Goal: Obtain resource: Download file/media

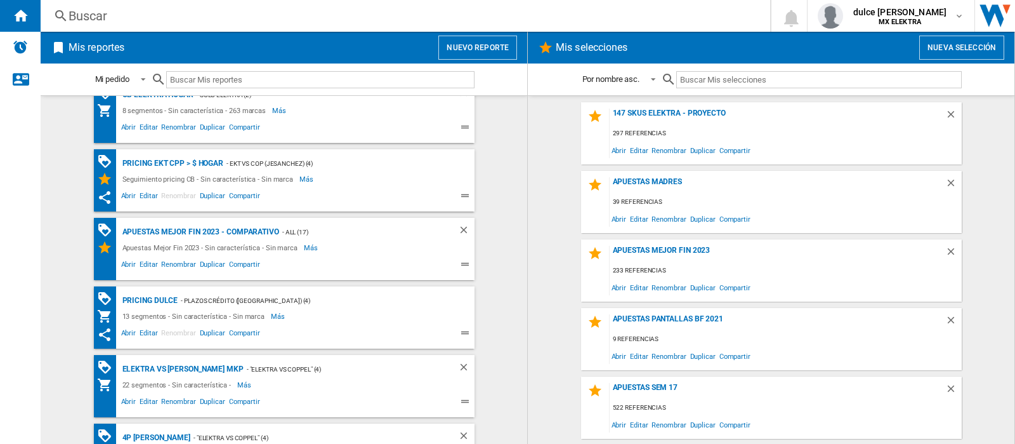
scroll to position [885, 0]
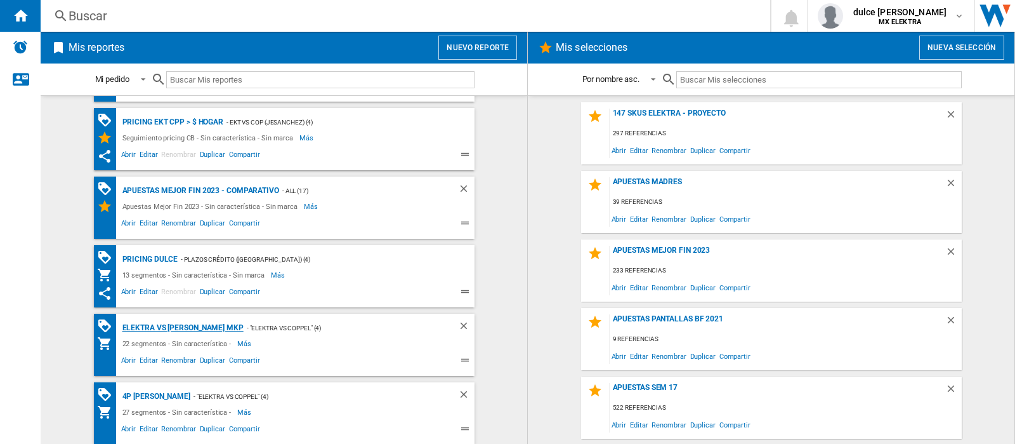
click at [152, 328] on div "ELEKTRA VS [PERSON_NAME] MKP" at bounding box center [181, 328] width 124 height 16
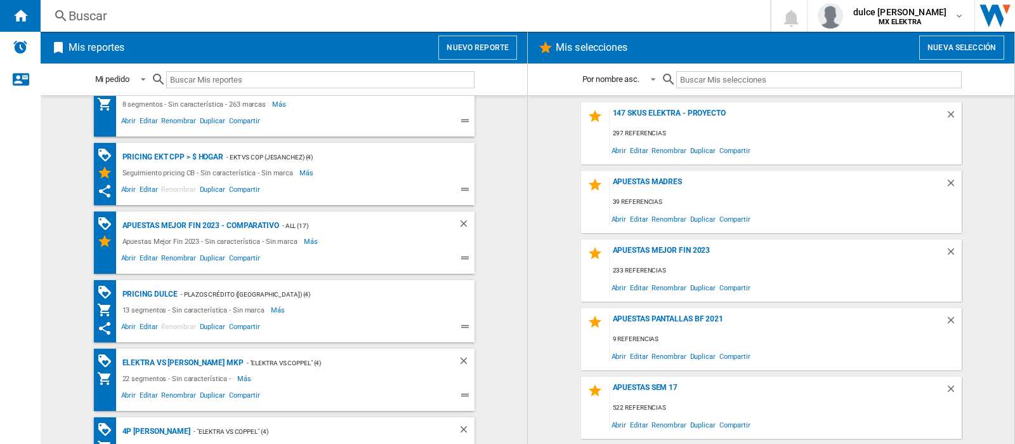
scroll to position [885, 0]
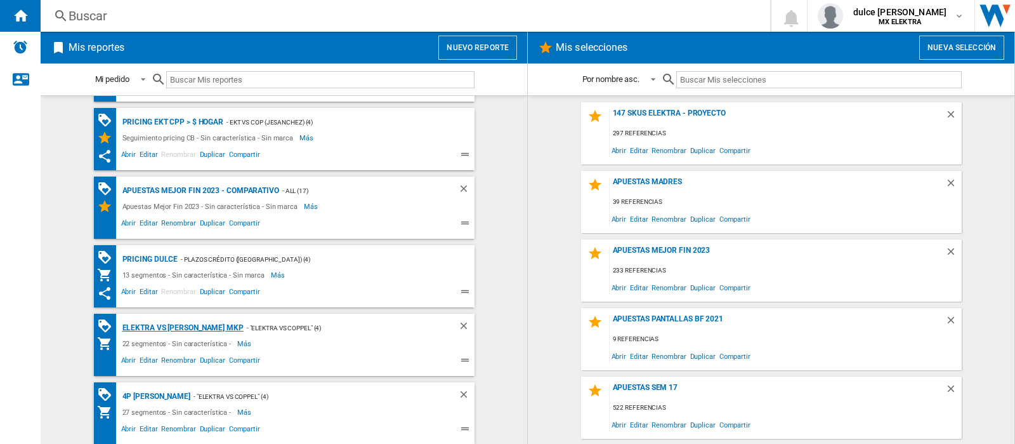
click at [157, 325] on div "ELEKTRA VS [PERSON_NAME] MKP" at bounding box center [181, 328] width 124 height 16
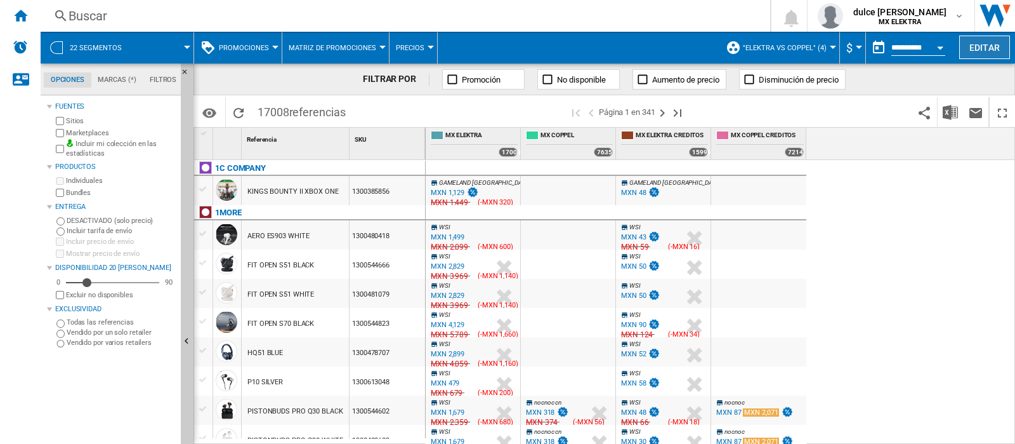
click at [994, 43] on button "Editar" at bounding box center [985, 47] width 51 height 23
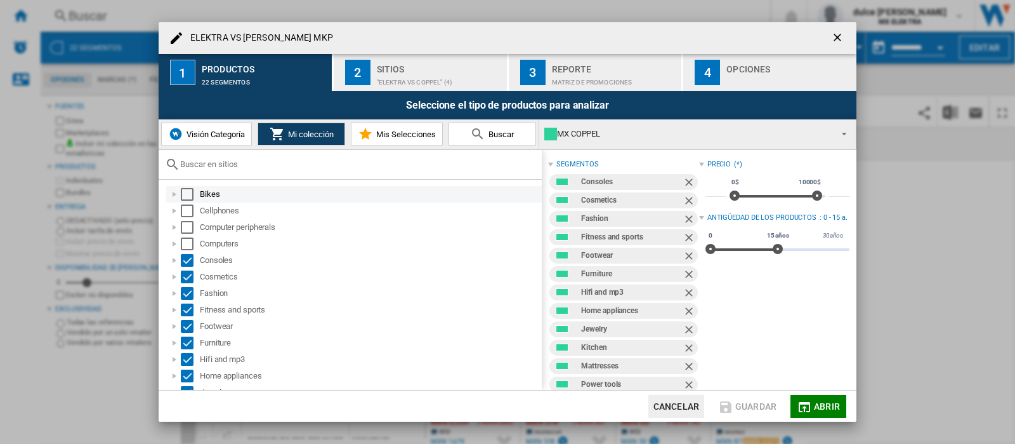
click at [187, 191] on div "Select" at bounding box center [187, 194] width 13 height 13
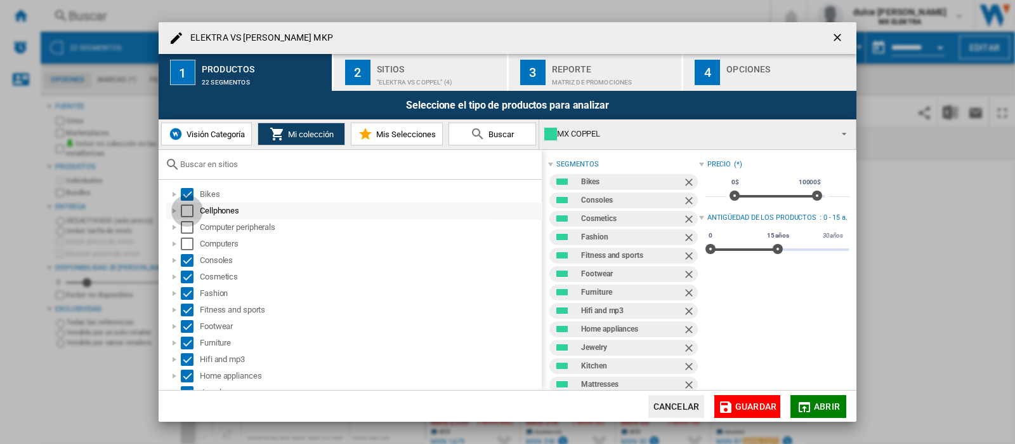
click at [188, 214] on div "Select" at bounding box center [187, 210] width 13 height 13
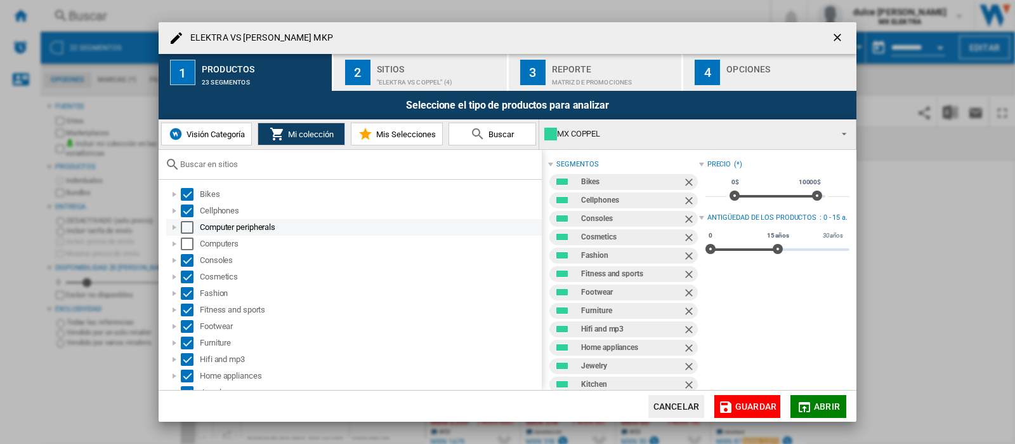
click at [187, 226] on div "Select" at bounding box center [187, 227] width 13 height 13
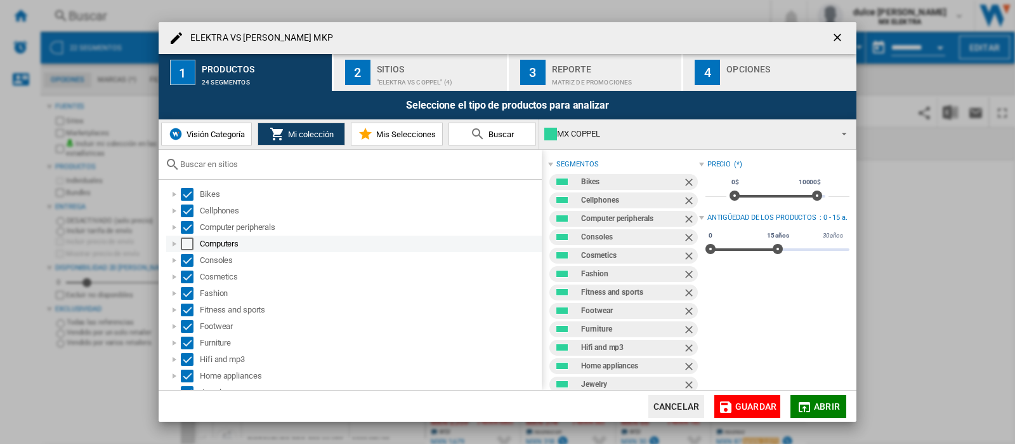
click at [186, 238] on div "Select" at bounding box center [187, 243] width 13 height 13
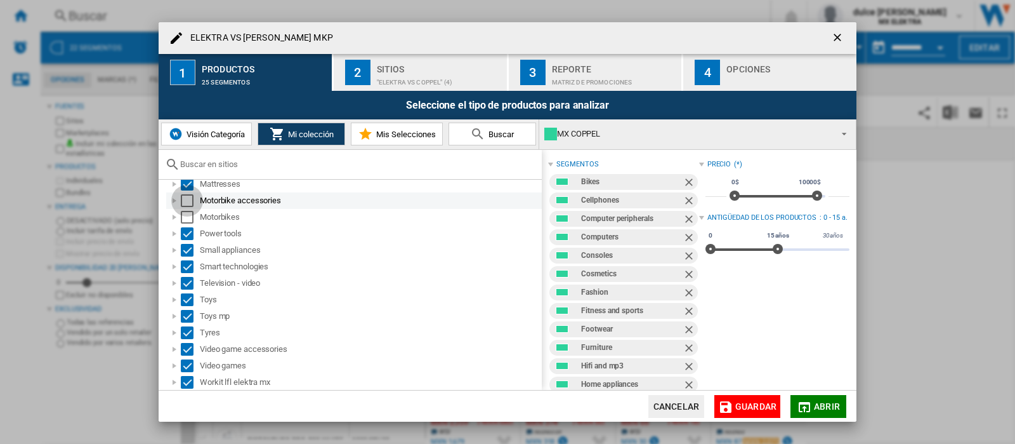
click at [189, 199] on div "Select" at bounding box center [187, 200] width 13 height 13
click at [189, 217] on div "Select" at bounding box center [187, 217] width 13 height 13
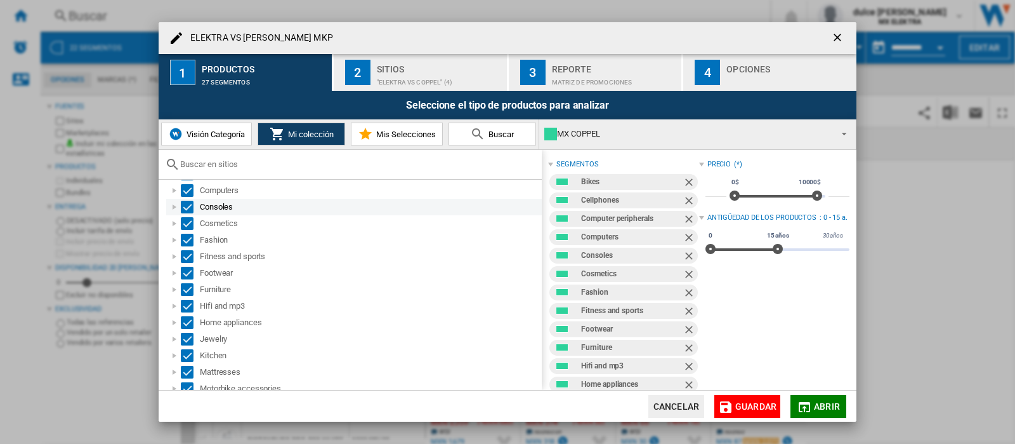
scroll to position [0, 0]
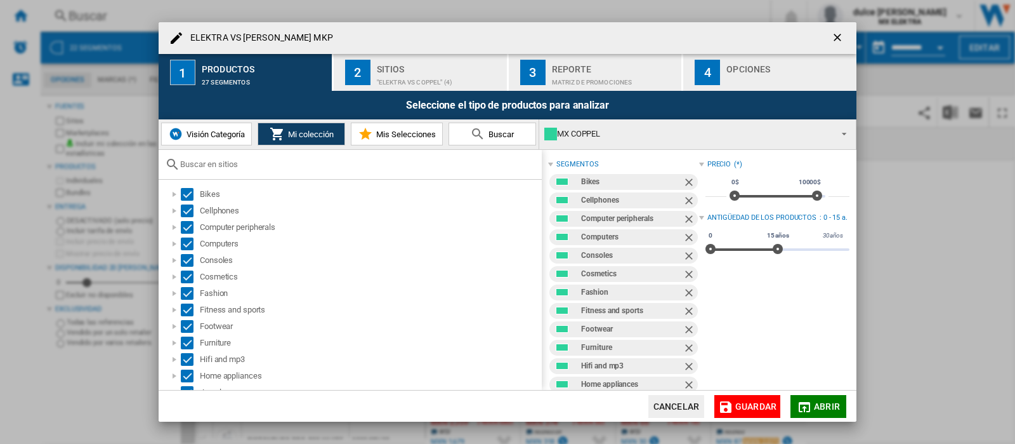
click at [471, 134] on md-icon at bounding box center [477, 133] width 15 height 15
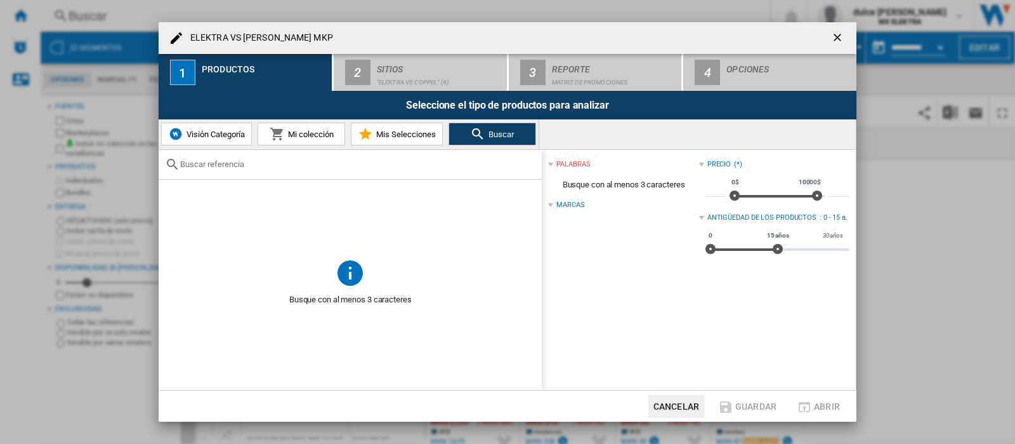
click at [393, 137] on span "Mis Selecciones" at bounding box center [404, 134] width 63 height 10
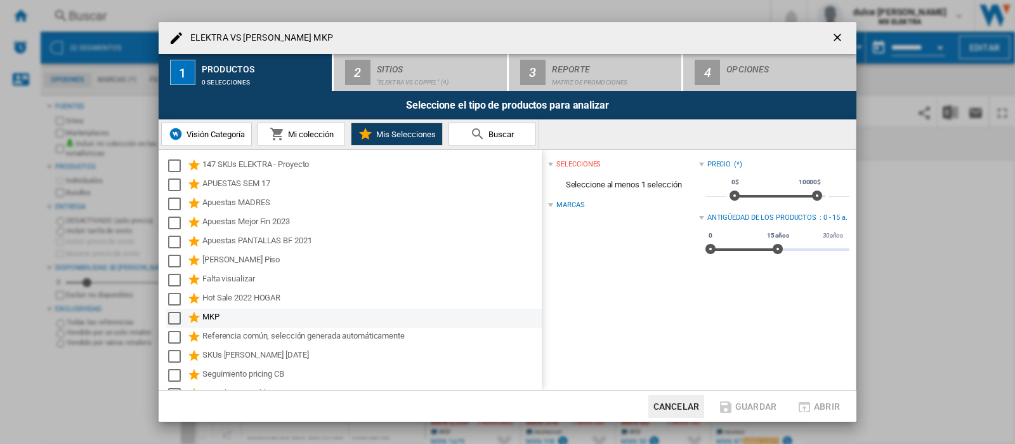
click at [178, 315] on div "Select" at bounding box center [174, 318] width 13 height 13
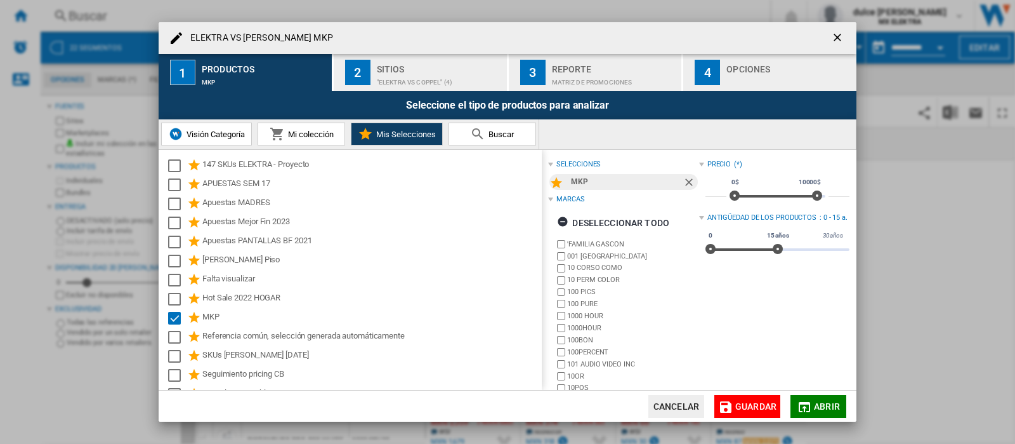
click at [741, 409] on span "Guardar" at bounding box center [756, 406] width 41 height 10
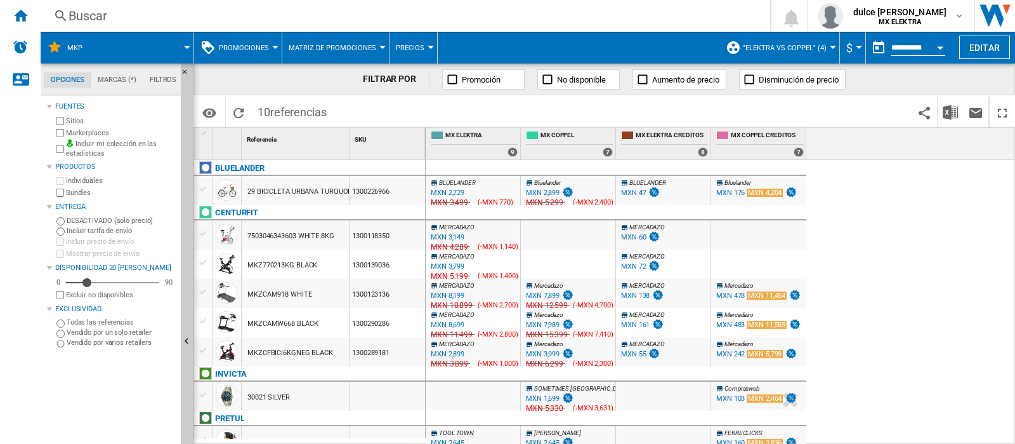
click at [140, 55] on span at bounding box center [143, 48] width 87 height 32
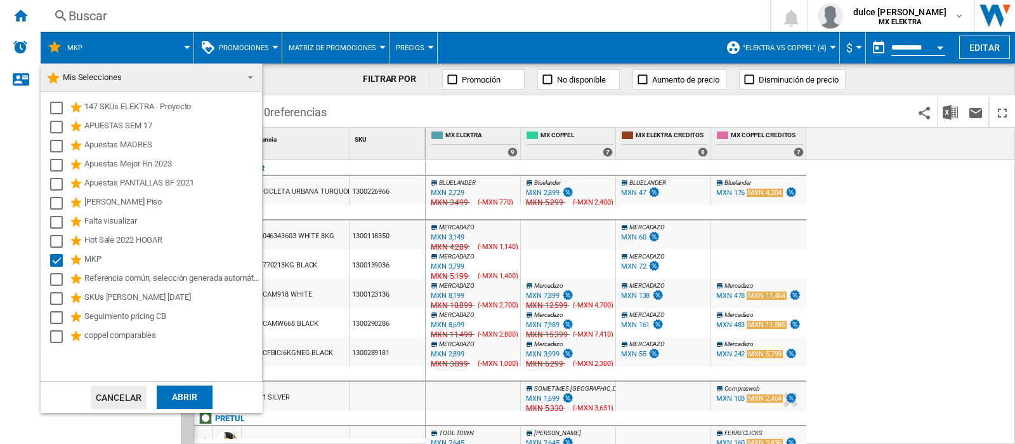
click at [72, 47] on md-backdrop at bounding box center [507, 222] width 1015 height 444
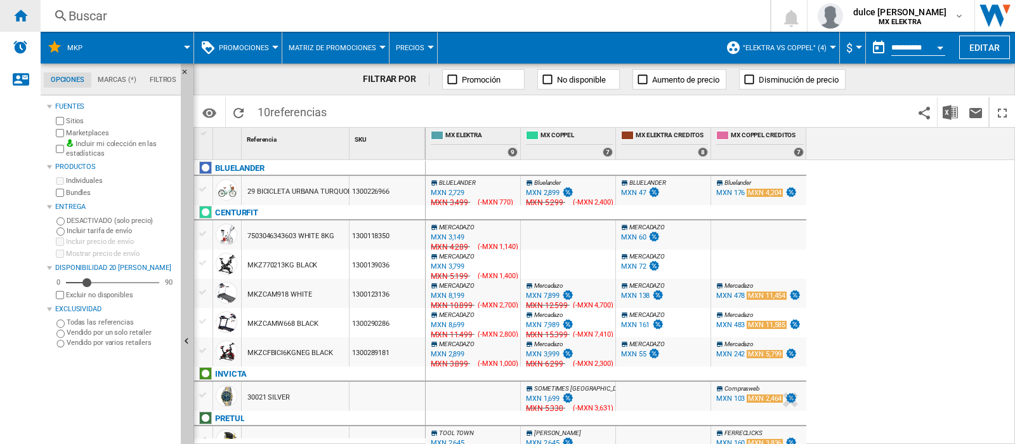
click at [6, 20] on div "Inicio" at bounding box center [20, 16] width 41 height 32
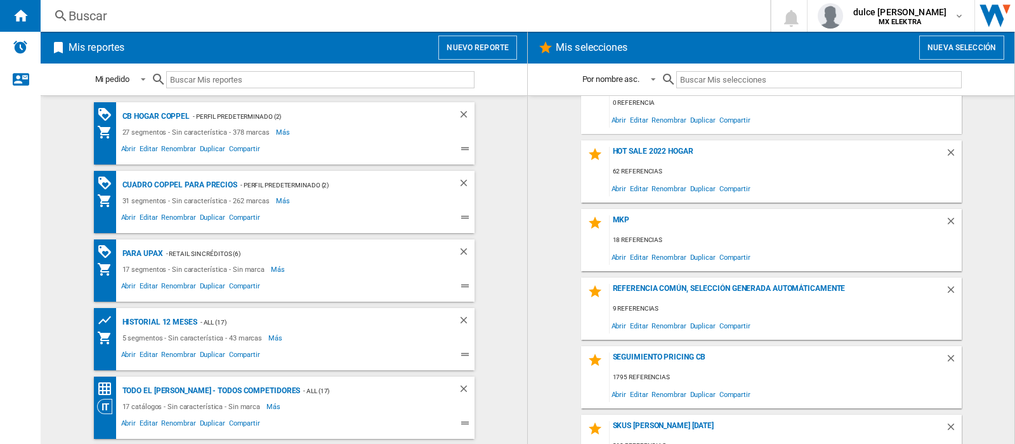
scroll to position [543, 0]
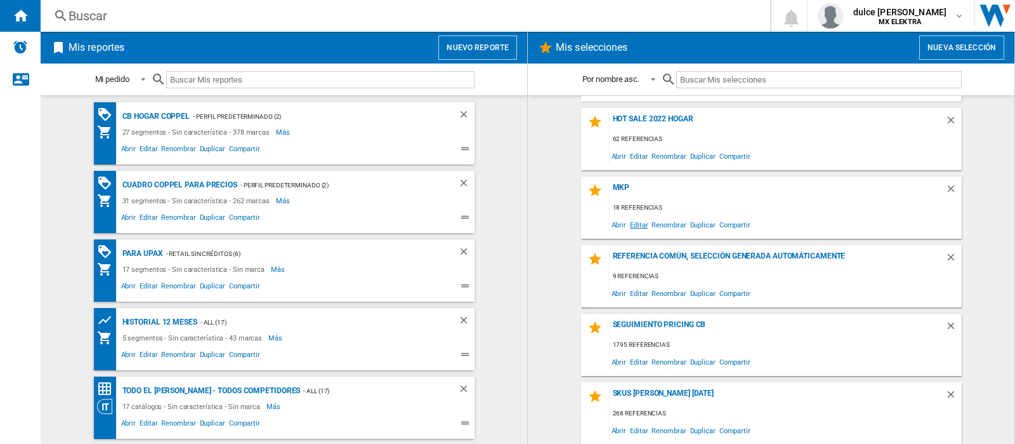
click at [631, 224] on span "Editar" at bounding box center [639, 224] width 22 height 17
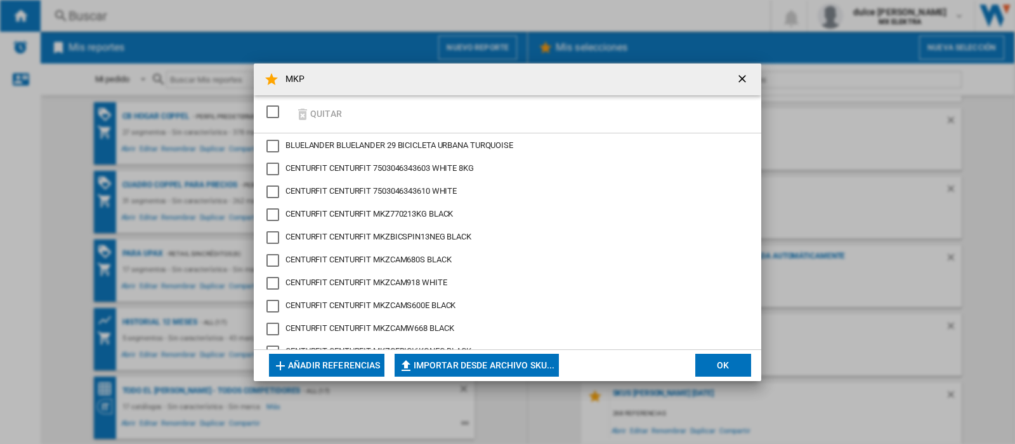
click at [272, 109] on div "SELECTIONS.EDITION_POPUP.SELECT_DESELECT" at bounding box center [273, 111] width 13 height 13
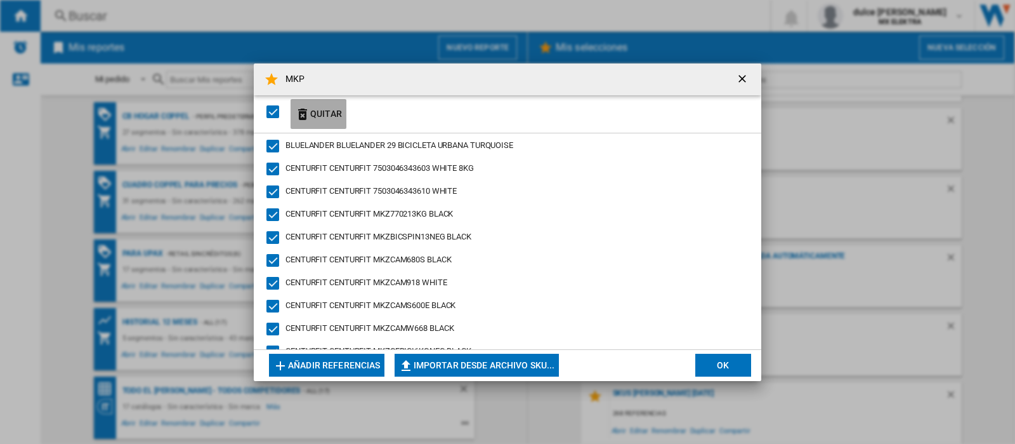
click at [329, 115] on button "Quitar" at bounding box center [319, 114] width 56 height 30
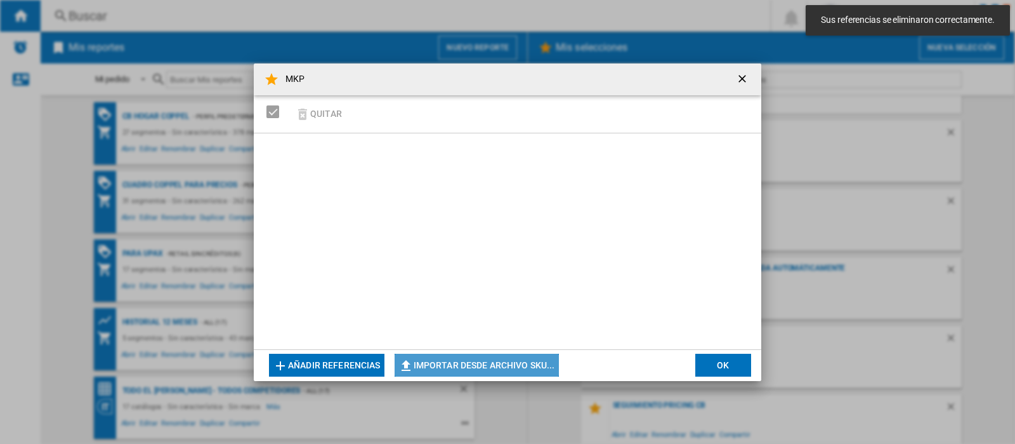
click at [463, 368] on button "Importar desde archivo SKU..." at bounding box center [477, 364] width 164 height 23
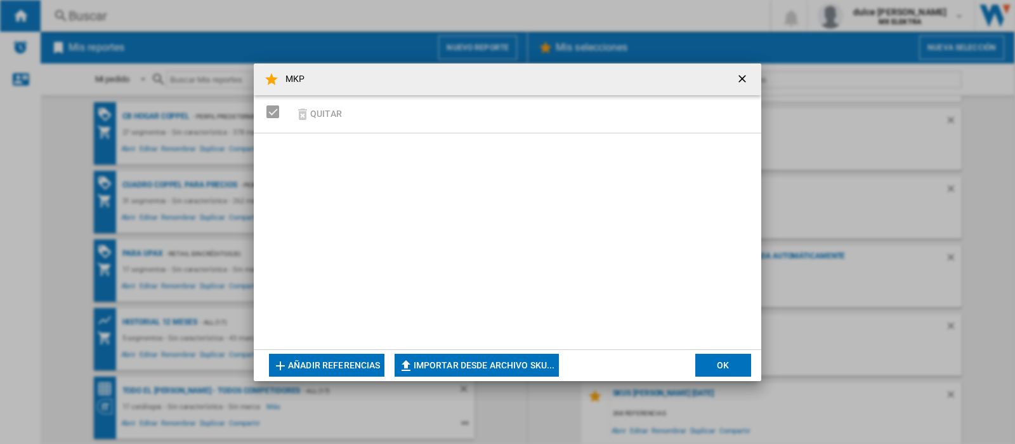
type input "**********"
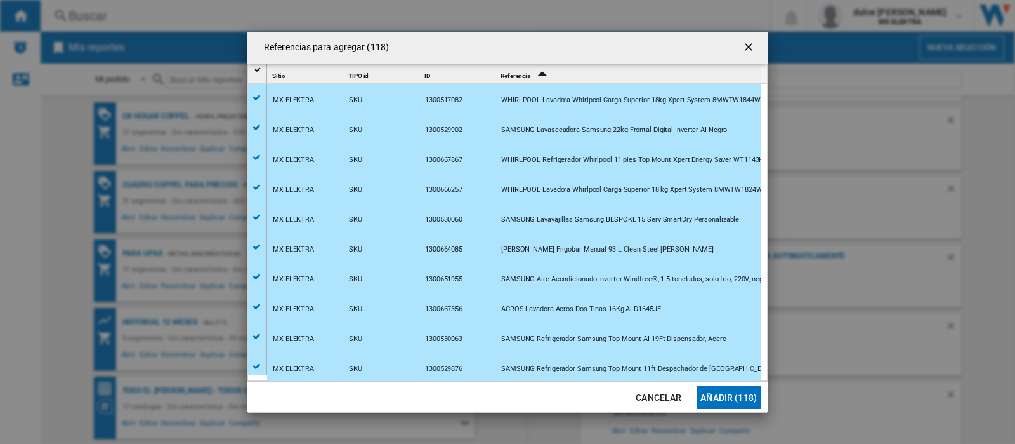
click at [729, 391] on button "Añadir (118)" at bounding box center [729, 397] width 64 height 23
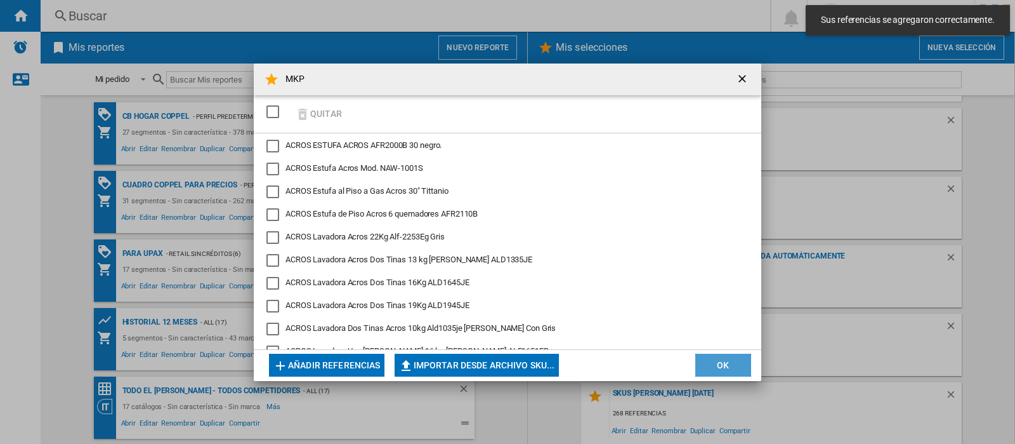
click at [741, 368] on button "OK" at bounding box center [724, 364] width 56 height 23
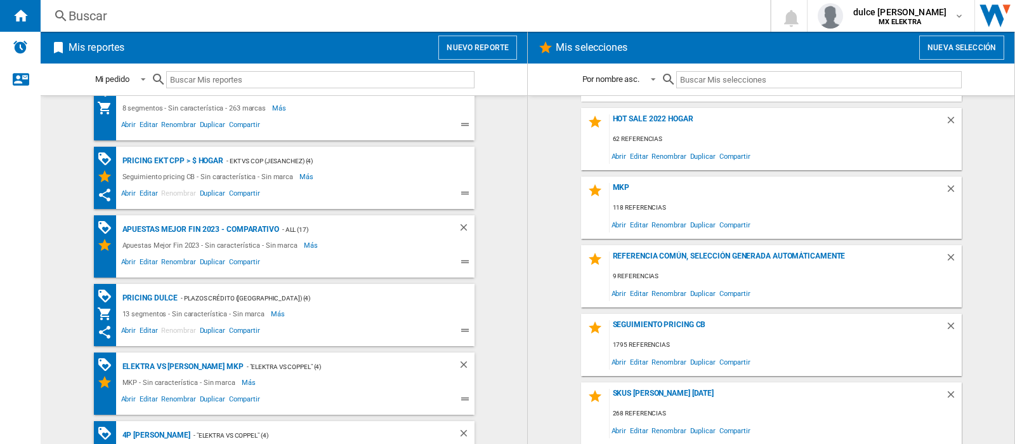
scroll to position [885, 0]
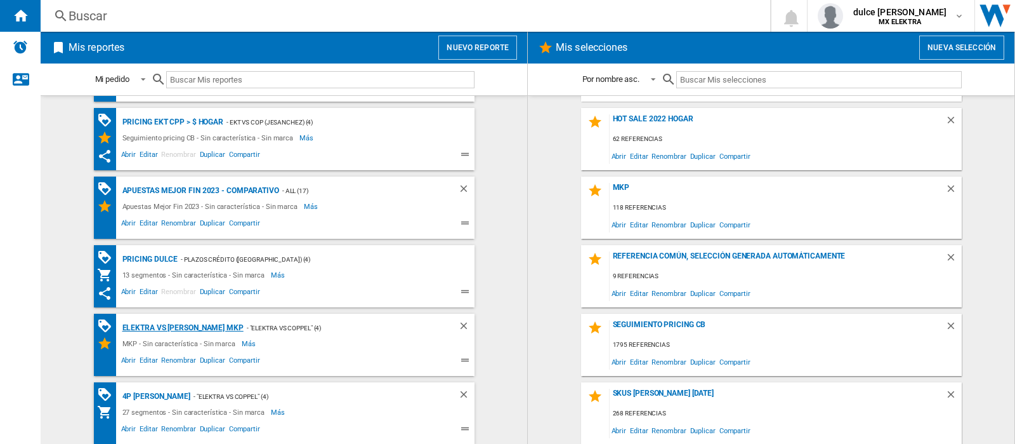
click at [173, 327] on div "ELEKTRA VS [PERSON_NAME] MKP" at bounding box center [181, 328] width 124 height 16
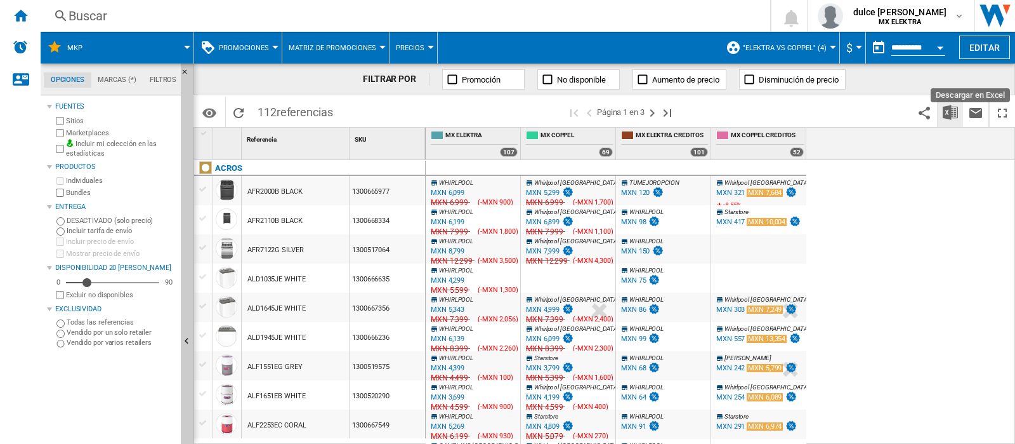
click at [955, 115] on img "Descargar en Excel" at bounding box center [950, 112] width 15 height 15
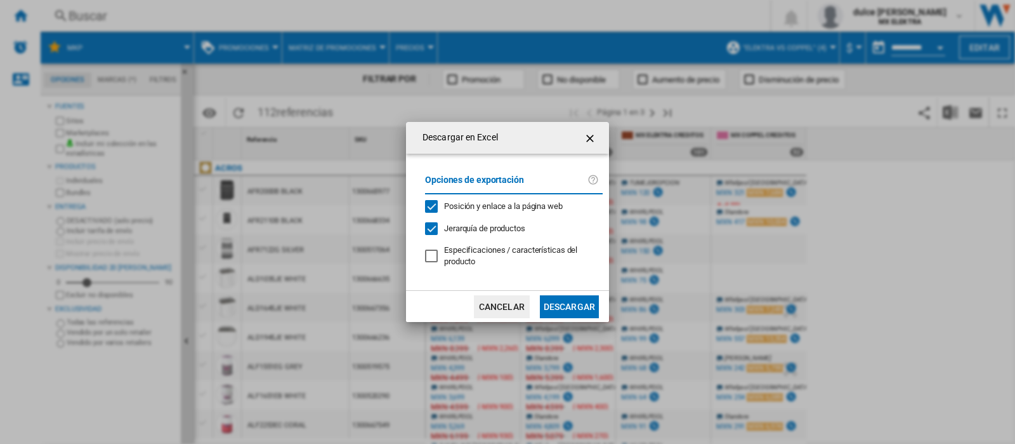
click at [569, 312] on button "Descargar" at bounding box center [569, 306] width 59 height 23
